Goal: Find specific page/section: Find specific page/section

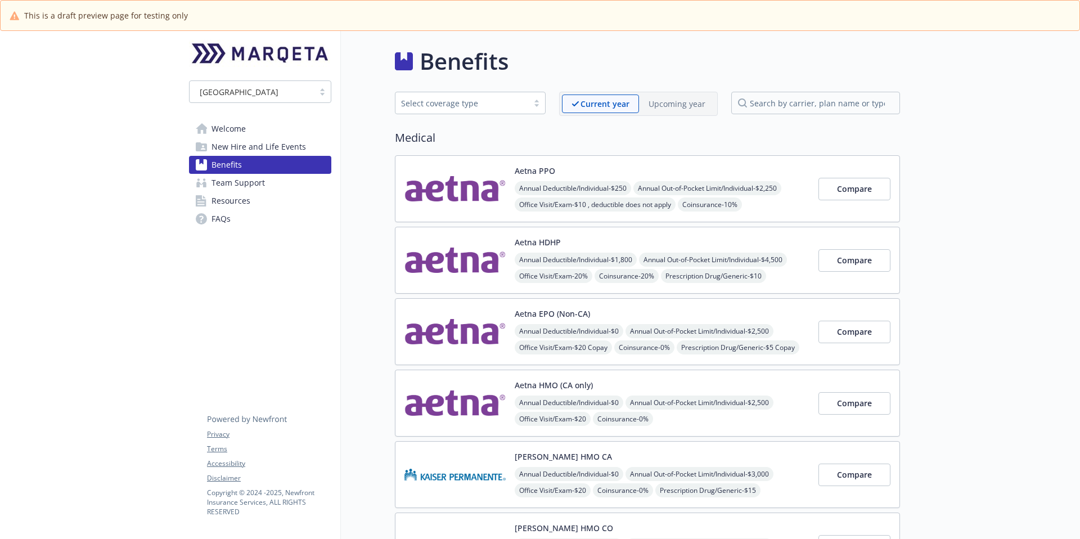
click at [232, 128] on span "Welcome" at bounding box center [229, 129] width 34 height 18
